Goal: Transaction & Acquisition: Register for event/course

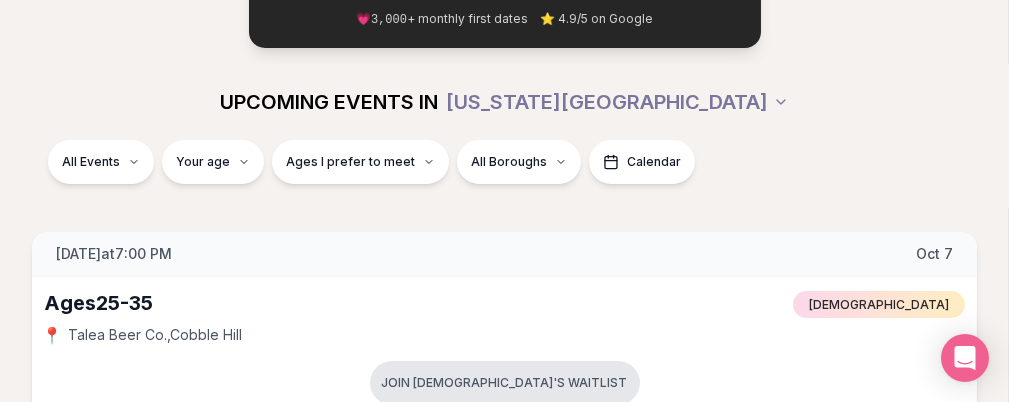
scroll to position [300, 0]
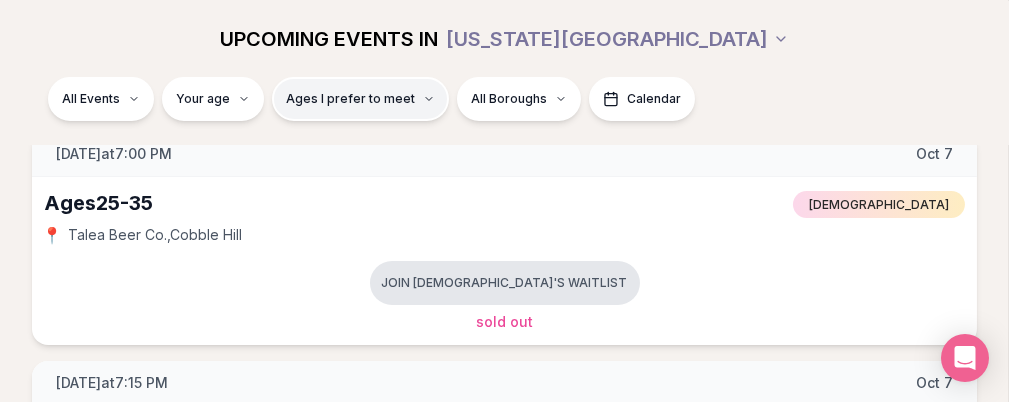
click at [415, 104] on span "Ages I prefer to meet" at bounding box center [350, 98] width 129 height 16
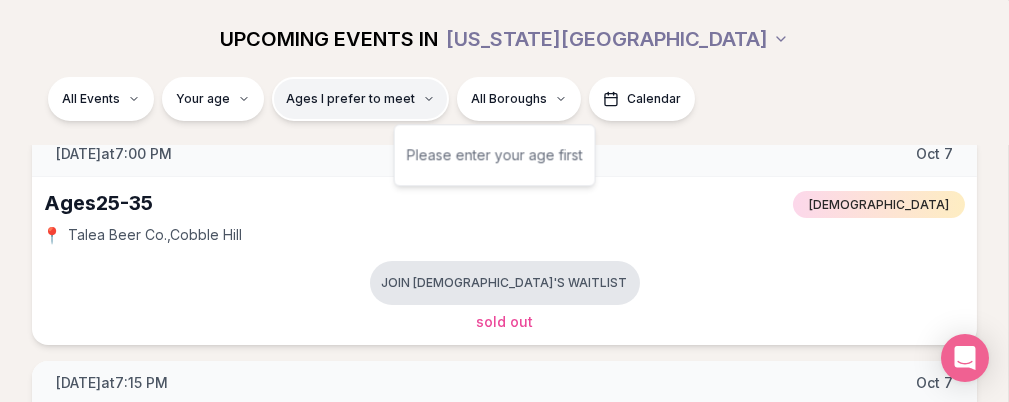
click at [415, 104] on span "Ages I prefer to meet" at bounding box center [350, 98] width 129 height 16
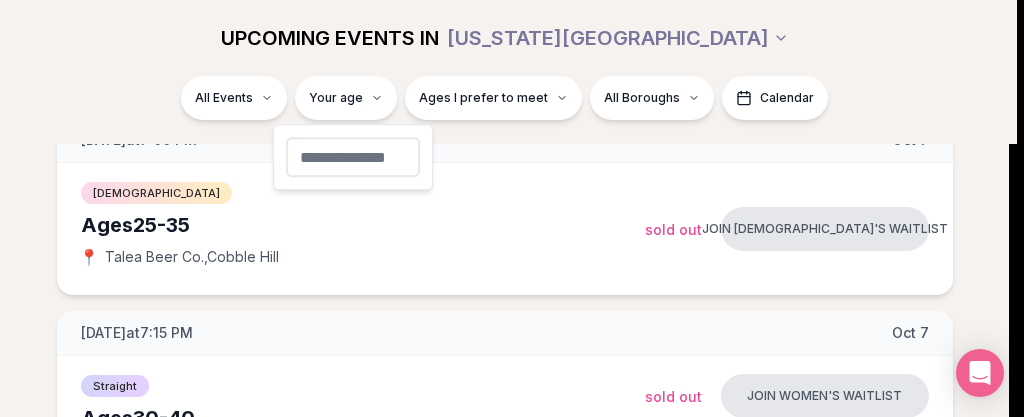
type input "**"
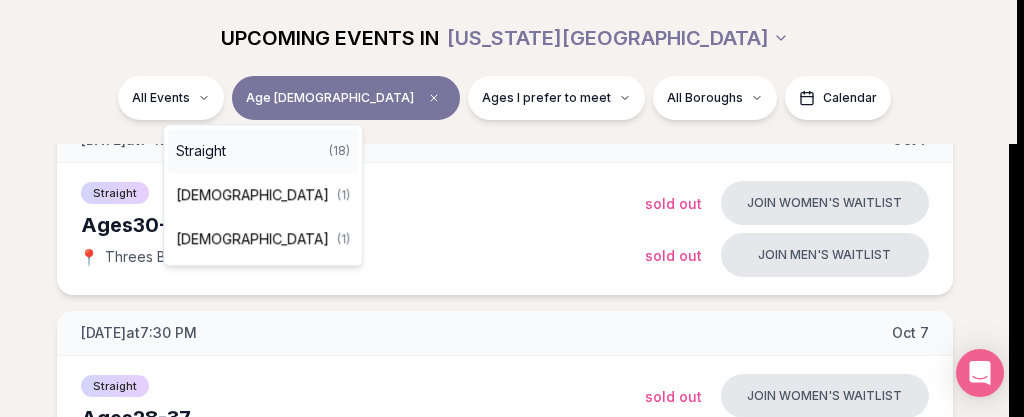
click at [254, 148] on div "Straight ( 18 )" at bounding box center [263, 151] width 190 height 44
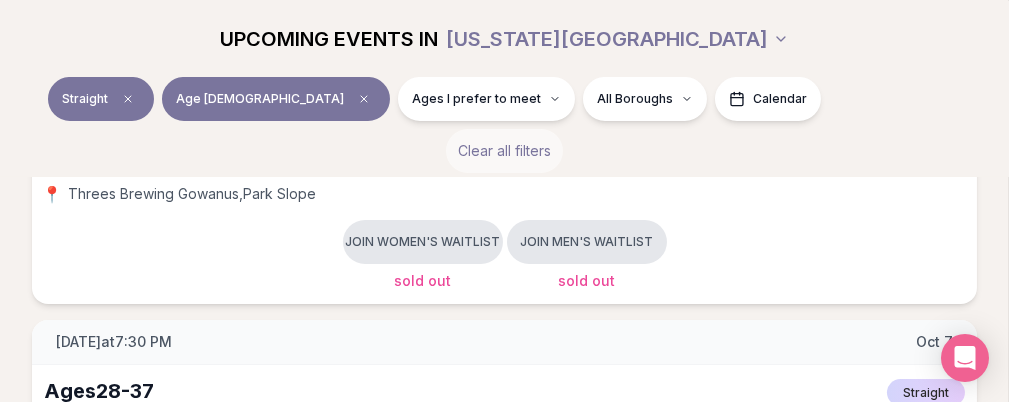
scroll to position [400, 0]
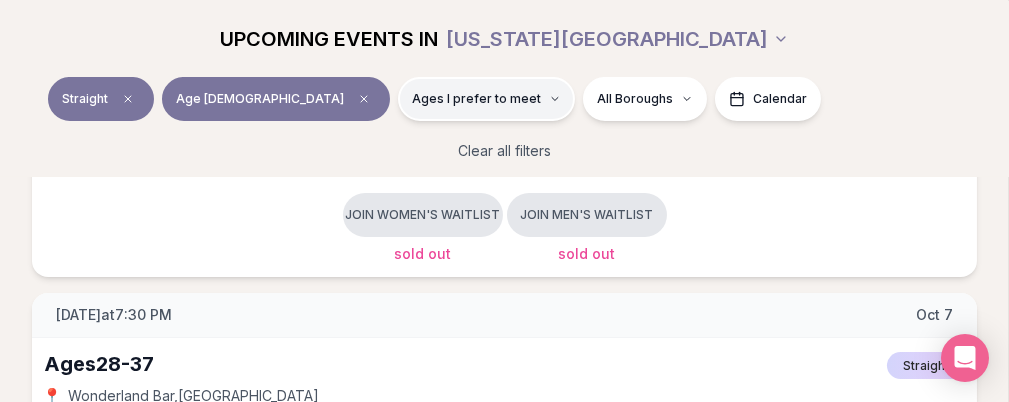
click at [523, 89] on button "Ages I prefer to meet" at bounding box center [486, 98] width 177 height 44
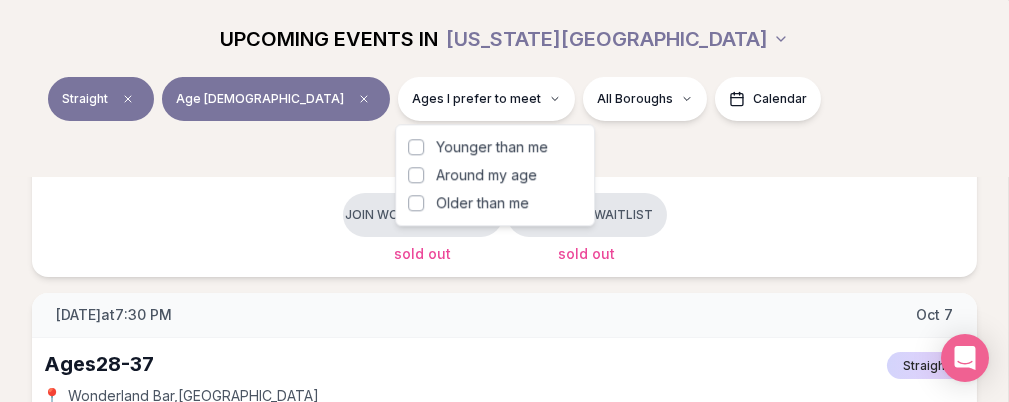
click at [862, 89] on div "Straight Age [DEMOGRAPHIC_DATA] Ages I prefer to meet All Boroughs Calendar" at bounding box center [504, 102] width 977 height 52
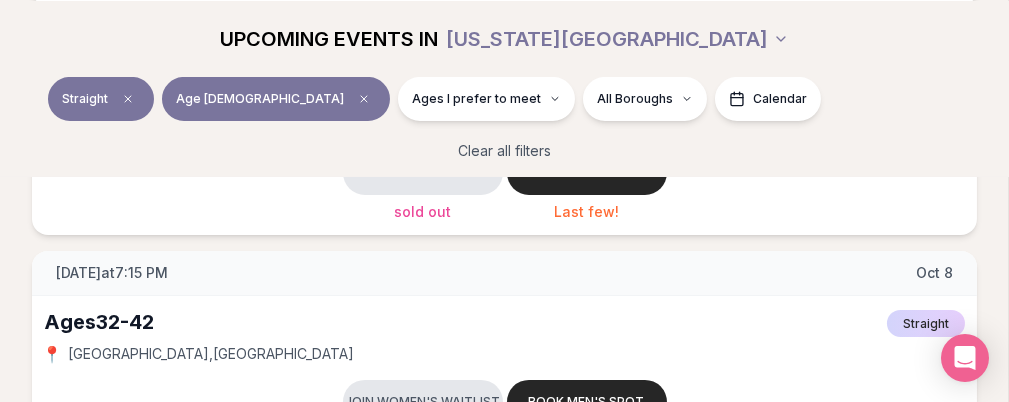
scroll to position [1000, 0]
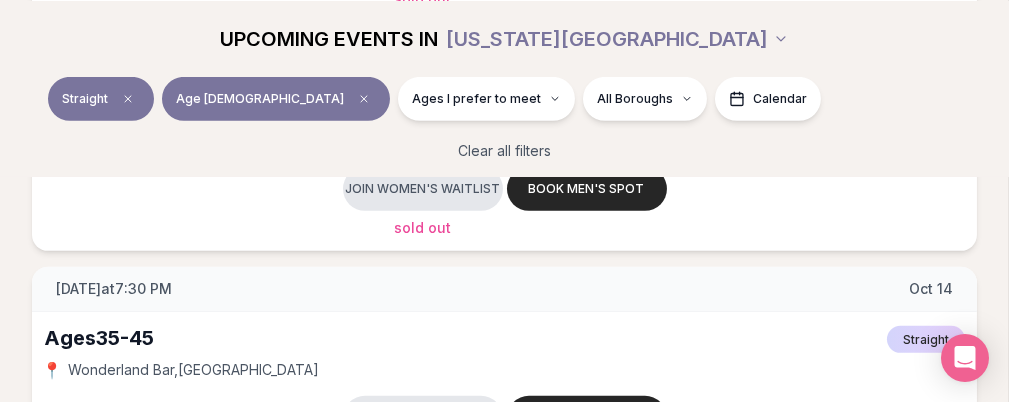
scroll to position [1700, 0]
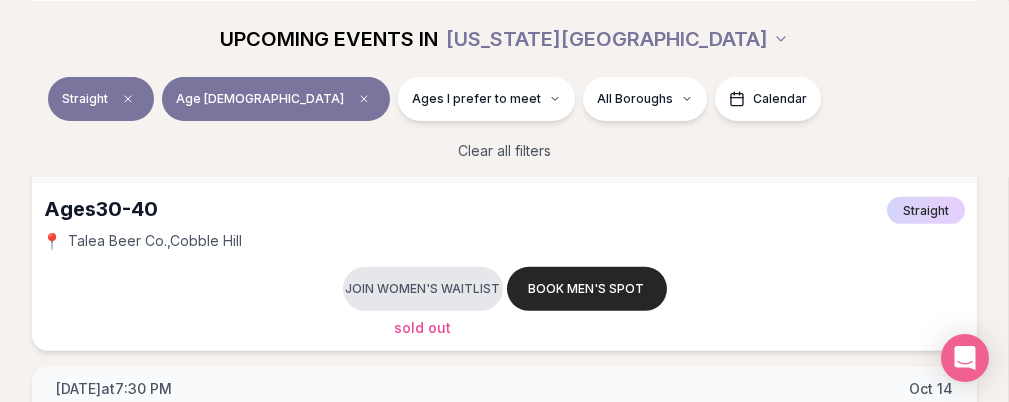
click at [0, 0] on button "Book men's spot" at bounding box center [0, 0] width 0 height 0
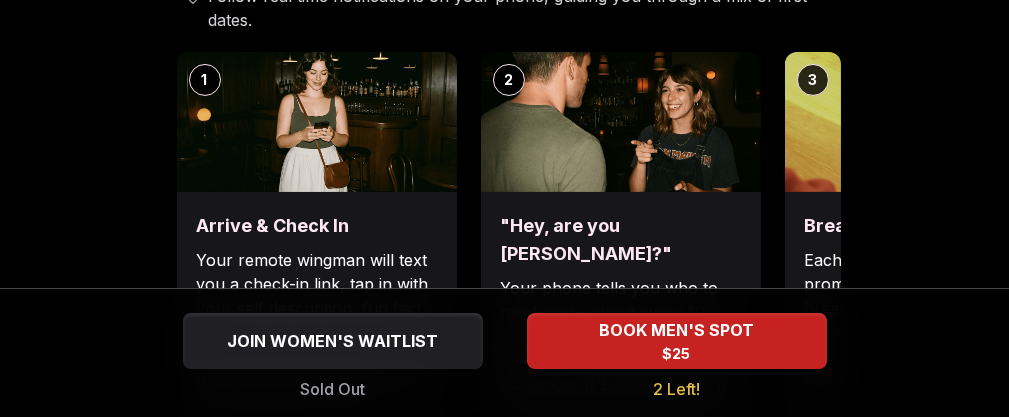
scroll to position [900, 0]
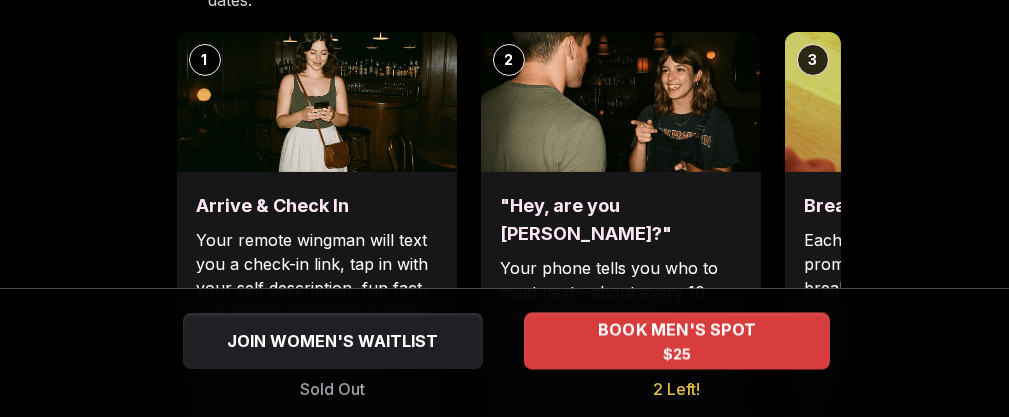
click at [698, 319] on span "BOOK MEN'S SPOT" at bounding box center [676, 330] width 166 height 24
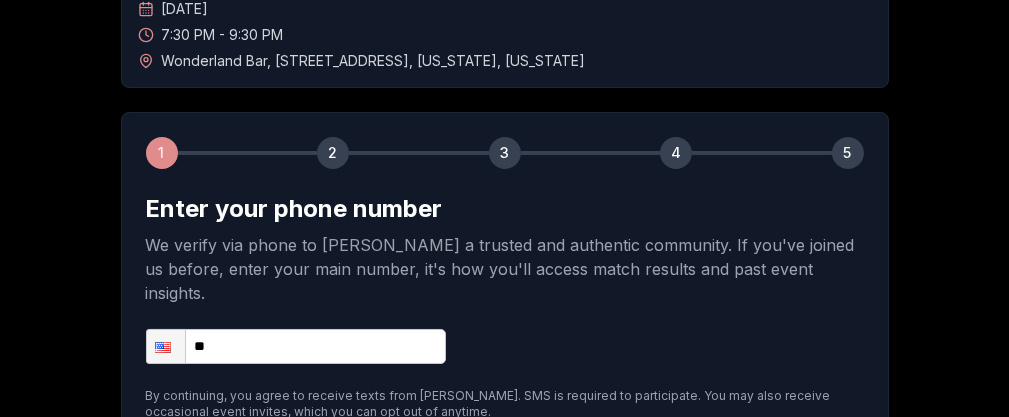
scroll to position [200, 0]
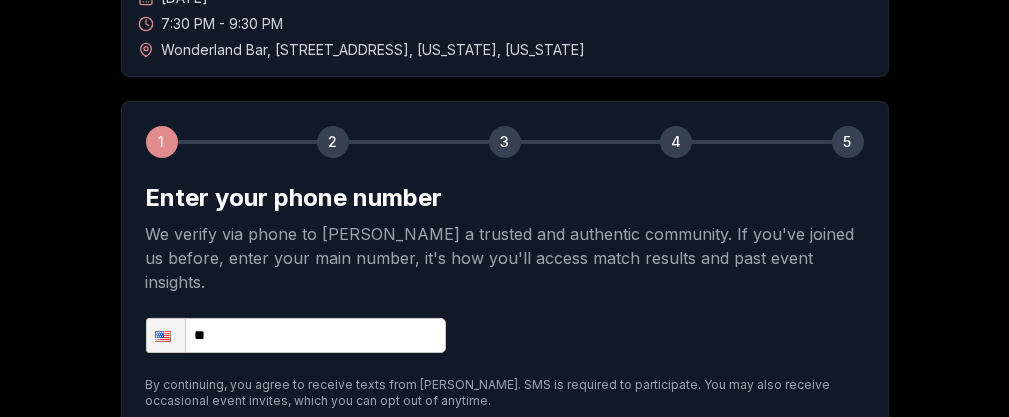
click at [329, 318] on input "**" at bounding box center [296, 335] width 300 height 35
type input "**********"
click at [608, 275] on form "**********" at bounding box center [505, 325] width 718 height 287
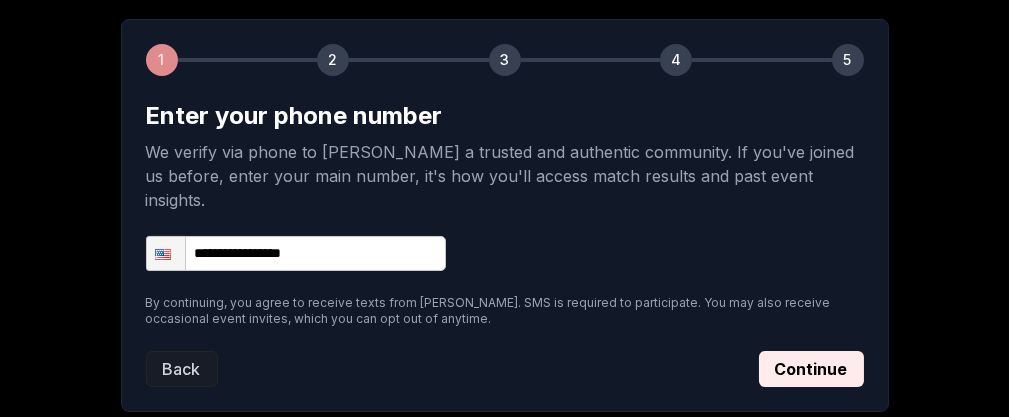
scroll to position [382, 0]
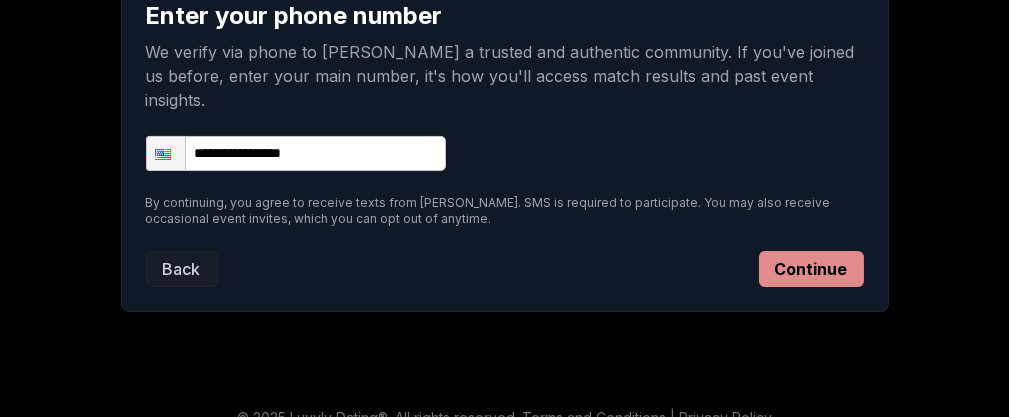
click at [805, 251] on button "Continue" at bounding box center [811, 269] width 105 height 36
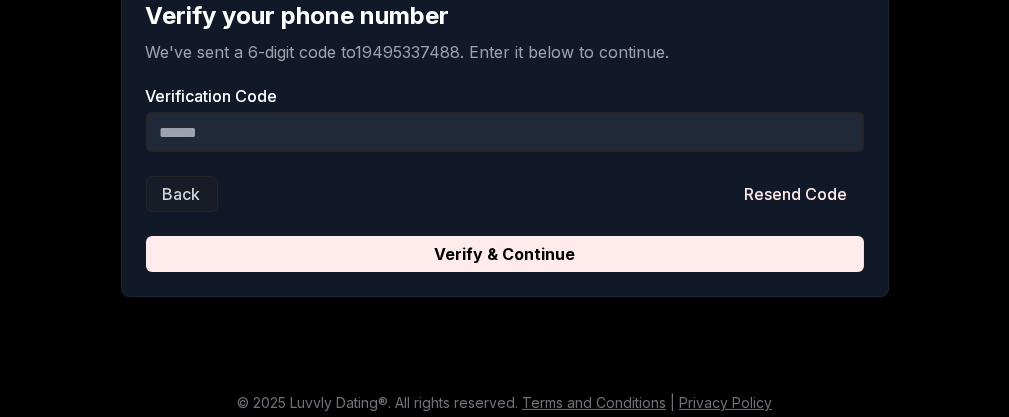
click at [510, 130] on input "Verification Code" at bounding box center [505, 132] width 718 height 40
click at [492, 129] on input "Verification Code" at bounding box center [505, 132] width 718 height 40
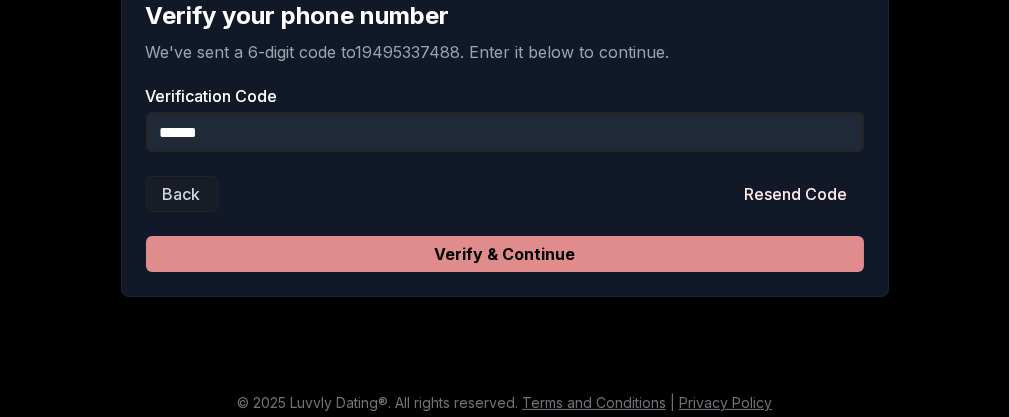
type input "******"
click at [518, 239] on button "Verify & Continue" at bounding box center [505, 254] width 718 height 36
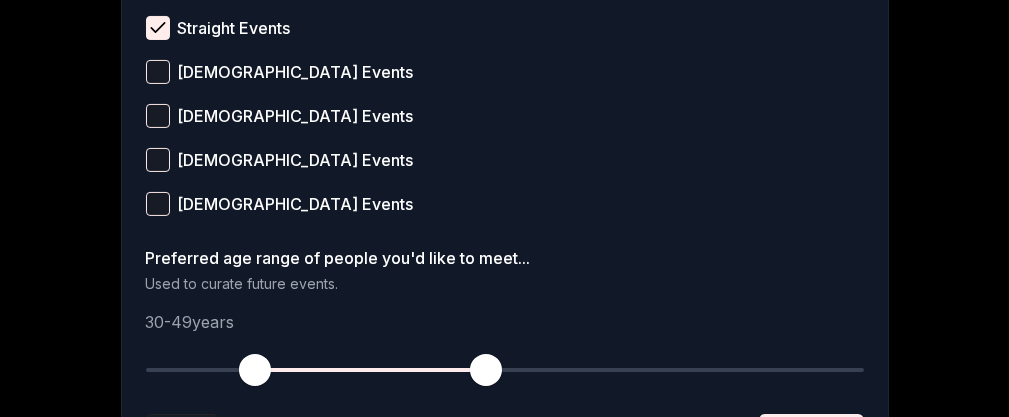
scroll to position [982, 0]
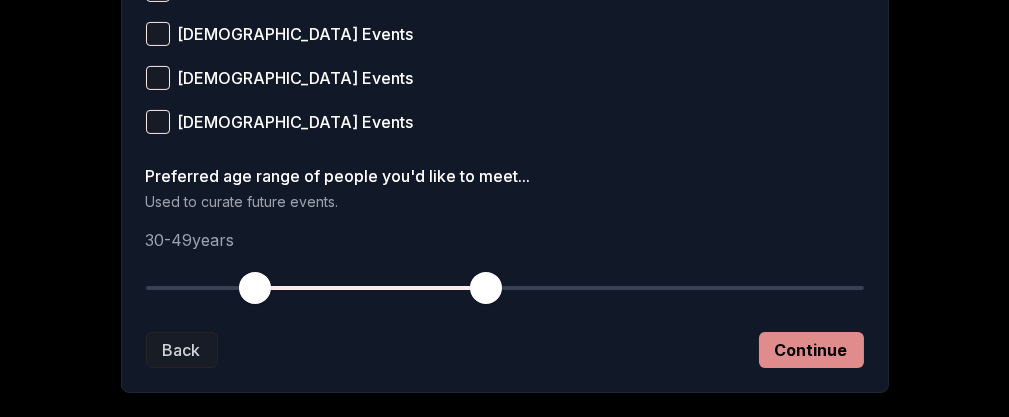
click at [786, 319] on button "Continue" at bounding box center [811, 350] width 105 height 36
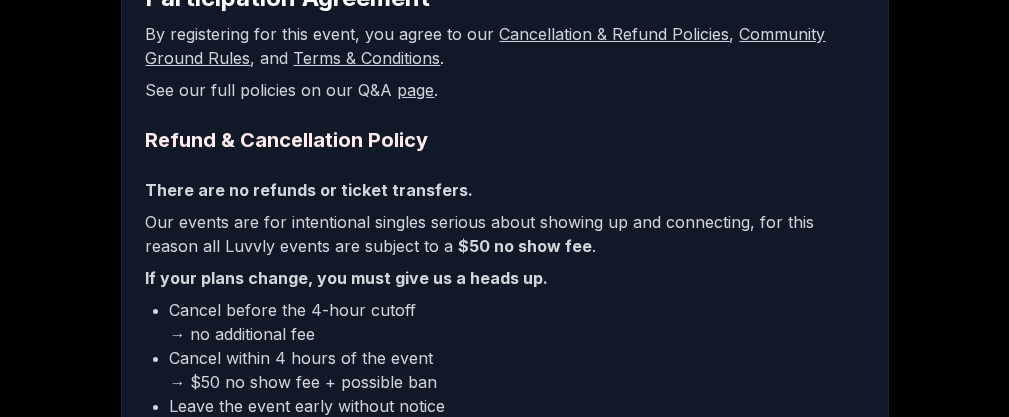
scroll to position [600, 0]
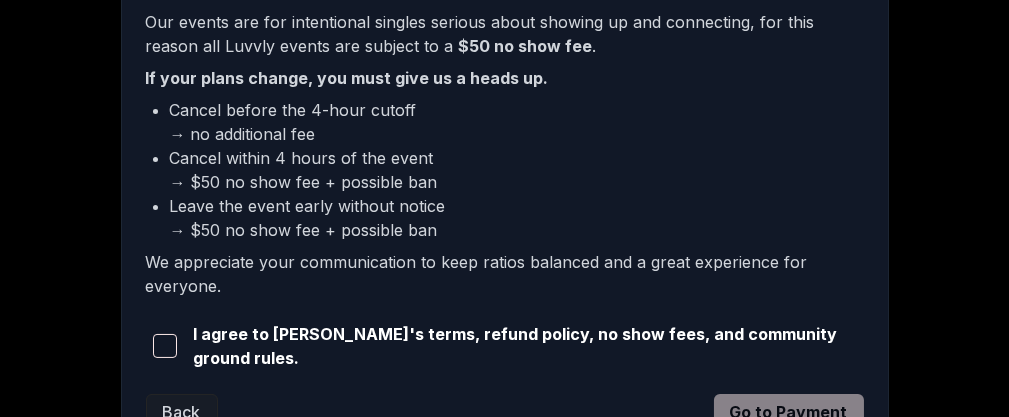
click at [177, 319] on span "button" at bounding box center [165, 346] width 24 height 24
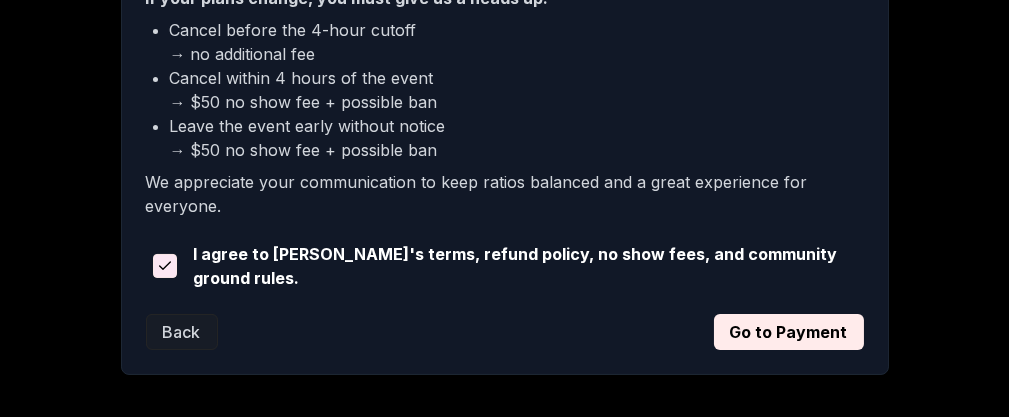
scroll to position [763, 0]
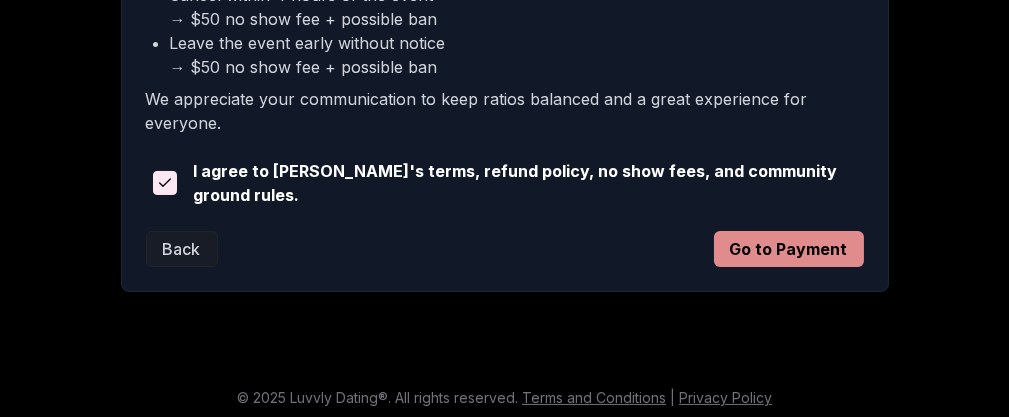
click at [753, 252] on button "Go to Payment" at bounding box center [789, 249] width 150 height 36
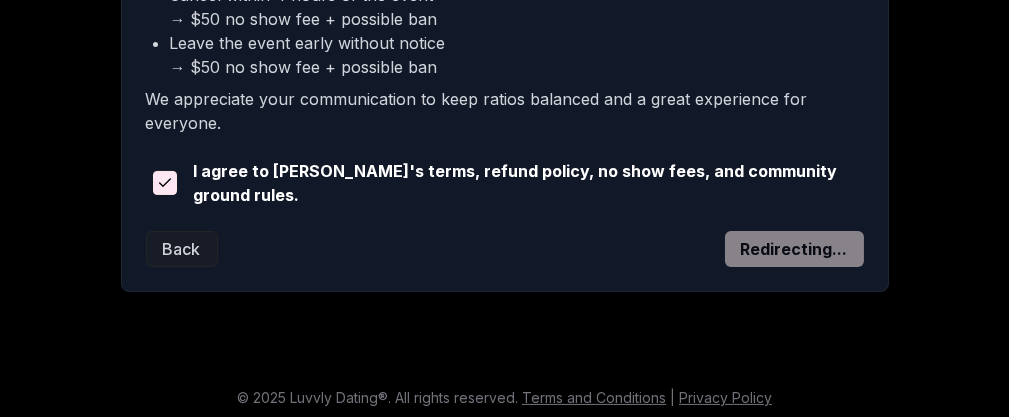
scroll to position [695, 0]
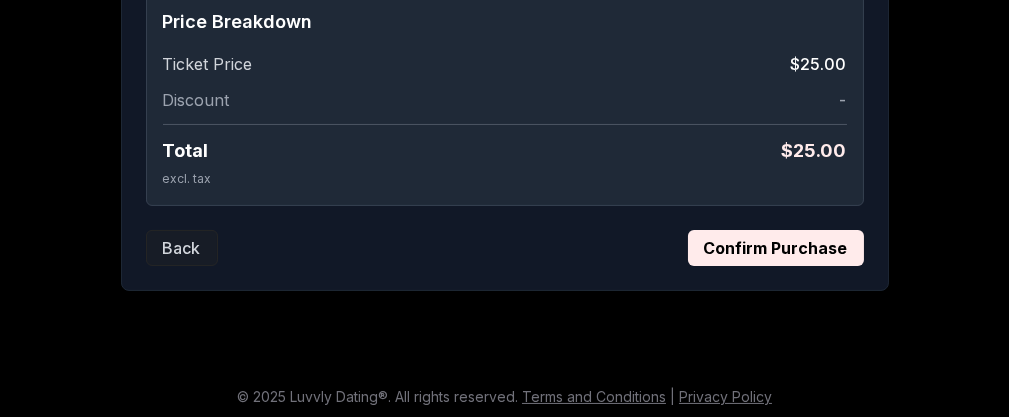
click at [776, 232] on button "Confirm Purchase" at bounding box center [776, 248] width 176 height 36
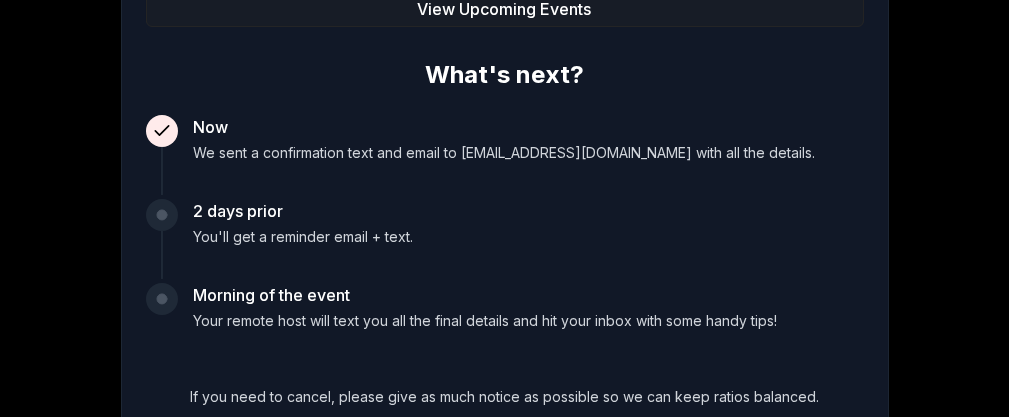
scroll to position [495, 0]
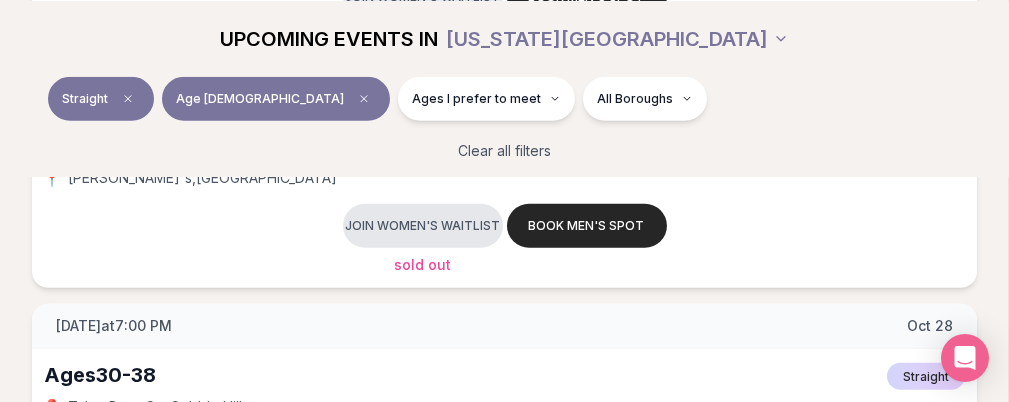
scroll to position [3515, 0]
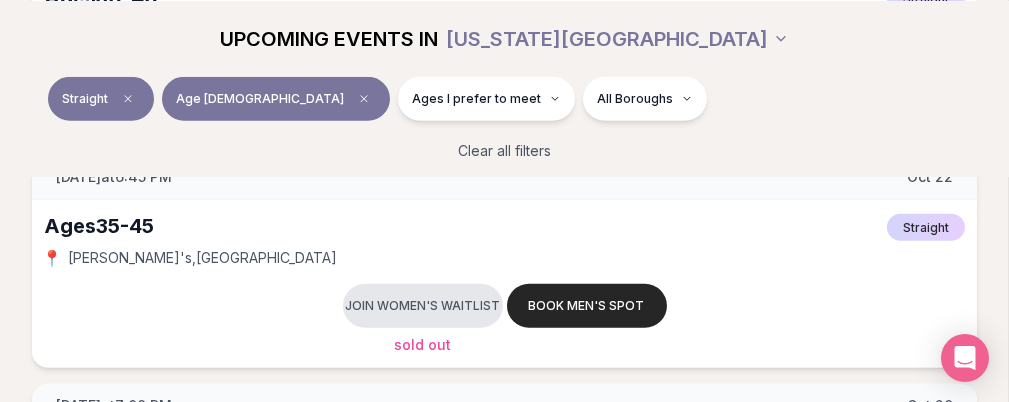
click at [0, 0] on span "[GEOGRAPHIC_DATA] , [GEOGRAPHIC_DATA]" at bounding box center [0, 0] width 0 height 0
